Goal: Task Accomplishment & Management: Use online tool/utility

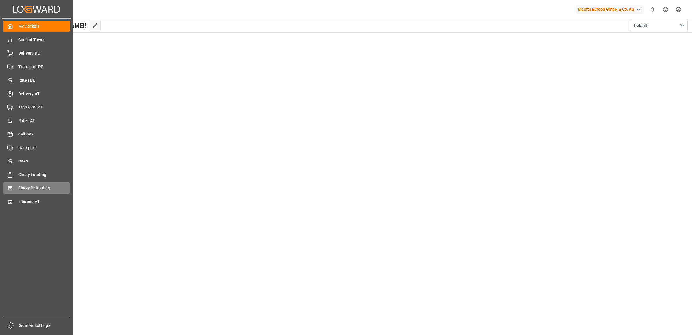
click at [25, 186] on span "Chezy Unloading" at bounding box center [44, 188] width 52 height 6
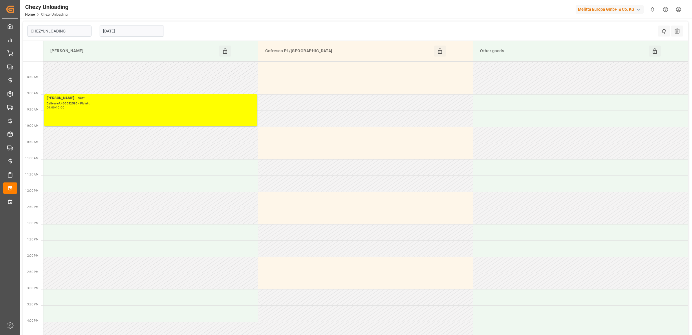
type input "Chezy Unloading"
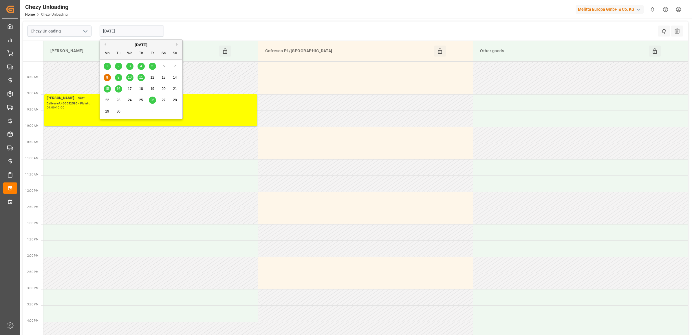
click at [121, 28] on input "[DATE]" at bounding box center [132, 30] width 64 height 11
click at [118, 78] on span "9" at bounding box center [119, 77] width 2 height 4
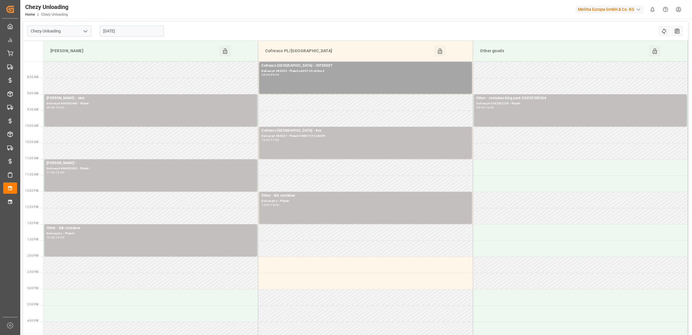
click at [116, 30] on input "[DATE]" at bounding box center [132, 30] width 64 height 11
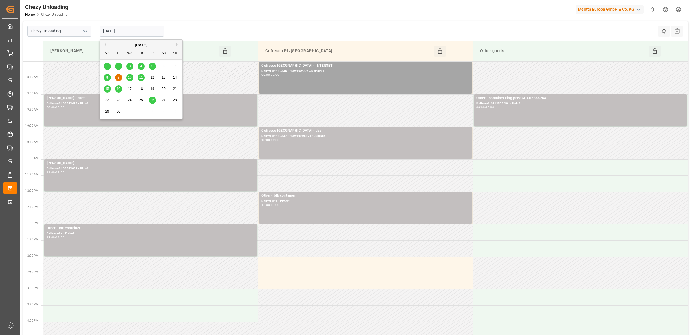
click at [133, 78] on div "10" at bounding box center [129, 77] width 7 height 7
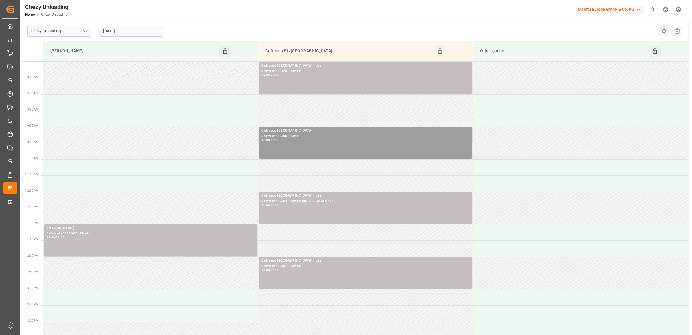
click at [328, 134] on div "Delivery#:489355 - Plate#:" at bounding box center [366, 136] width 208 height 5
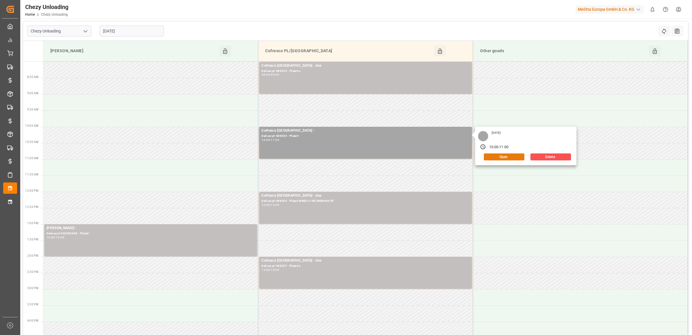
click at [499, 156] on button "Open" at bounding box center [504, 156] width 41 height 7
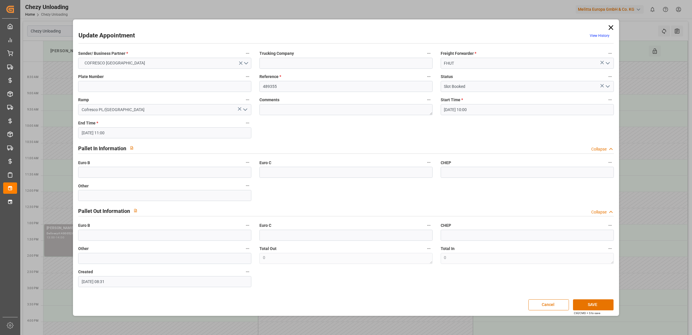
click at [611, 28] on icon at bounding box center [611, 27] width 5 height 5
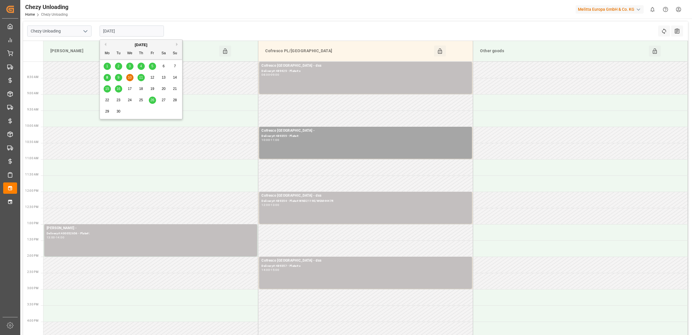
click at [135, 29] on input "[DATE]" at bounding box center [132, 30] width 64 height 11
click at [141, 78] on span "11" at bounding box center [141, 77] width 4 height 4
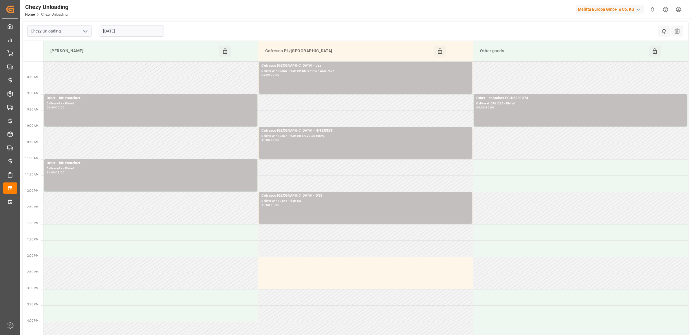
click at [130, 28] on input "[DATE]" at bounding box center [132, 30] width 64 height 11
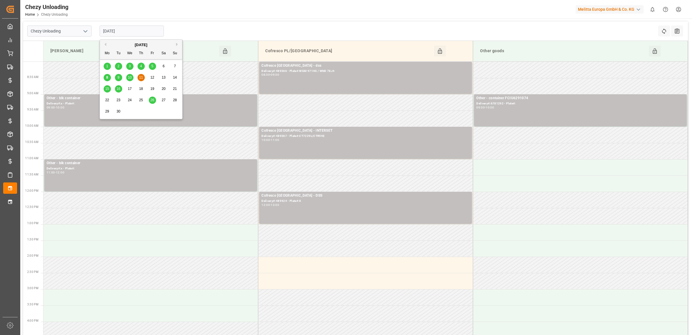
click at [177, 28] on div "Chezy Unloading [DATE] Refresh Time Slots All Audits" at bounding box center [355, 30] width 665 height 19
click at [142, 32] on input "[DATE]" at bounding box center [132, 30] width 64 height 11
click at [105, 87] on span "15" at bounding box center [107, 89] width 4 height 4
type input "[DATE]"
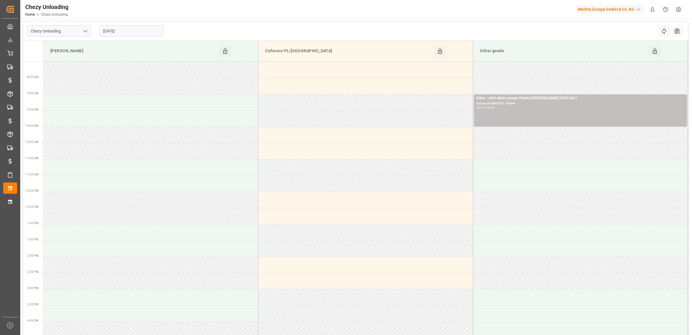
drag, startPoint x: 220, startPoint y: 0, endPoint x: 300, endPoint y: 6, distance: 80.2
click at [300, 6] on div "Chezy Unloading Home Chezy Unloading Melitta Europa GmbH & Co. KG 0 Notificatio…" at bounding box center [354, 9] width 676 height 19
drag, startPoint x: 319, startPoint y: 0, endPoint x: 299, endPoint y: 14, distance: 23.9
click at [299, 14] on div "Chezy Unloading Home Chezy Unloading Melitta Europa GmbH & Co. KG 0 Notificatio…" at bounding box center [354, 9] width 676 height 19
